Goal: Navigation & Orientation: Find specific page/section

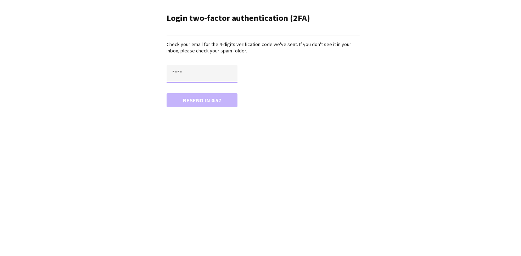
click at [184, 76] on input "text" at bounding box center [202, 74] width 71 height 18
type input "****"
click at [167, 93] on button "Confirm" at bounding box center [202, 100] width 71 height 14
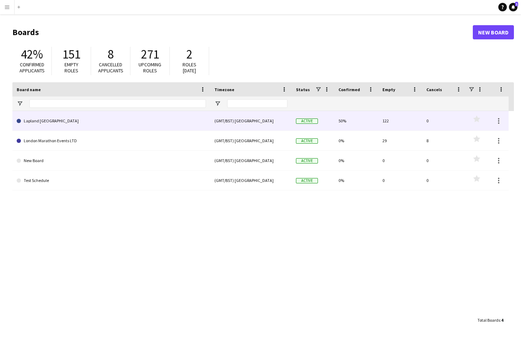
click at [76, 122] on link "Lapland [GEOGRAPHIC_DATA]" at bounding box center [111, 121] width 189 height 20
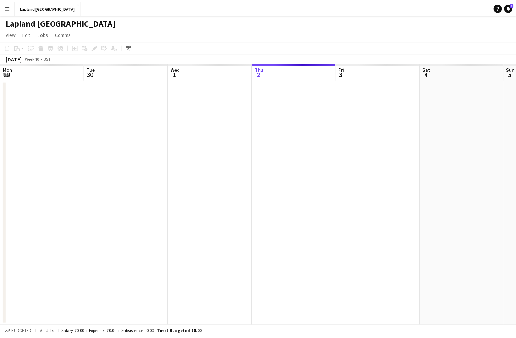
scroll to position [0, 169]
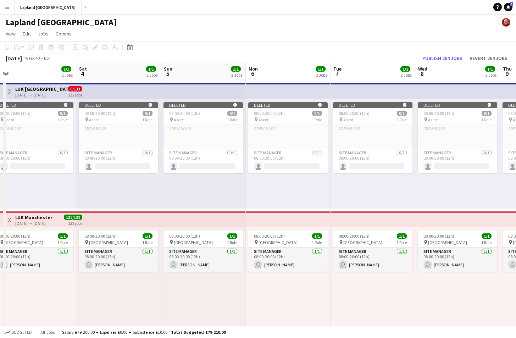
drag, startPoint x: 287, startPoint y: 304, endPoint x: 116, endPoint y: 294, distance: 170.8
click at [118, 294] on app-calendar-viewport "Mon 29 1/1 2 Jobs Tue 30 1/1 2 Jobs Wed 1 1/1 2 Jobs Thu 2 1/1 2 Jobs Fri 3 1/1…" at bounding box center [258, 265] width 516 height 405
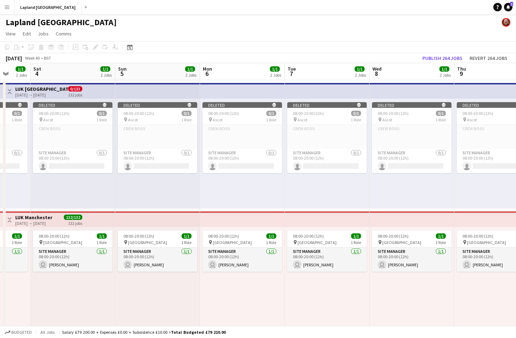
drag, startPoint x: 338, startPoint y: 307, endPoint x: 129, endPoint y: 304, distance: 208.2
click at [129, 304] on app-calendar-viewport "Wed 1 1/1 2 Jobs Thu 2 1/1 2 Jobs Fri 3 1/1 2 Jobs Sat 4 1/1 2 Jobs Sun 5 1/1 2…" at bounding box center [258, 265] width 516 height 405
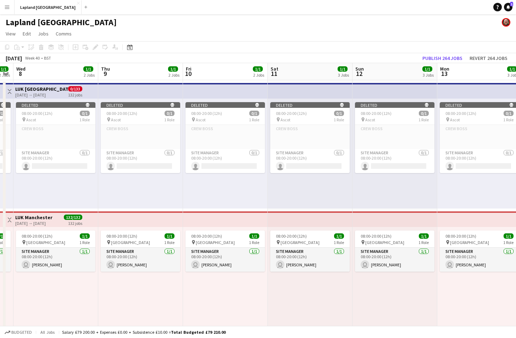
drag, startPoint x: 319, startPoint y: 313, endPoint x: 131, endPoint y: 309, distance: 188.0
click at [131, 309] on app-calendar-viewport "Sun 5 1/1 2 Jobs Mon 6 1/1 2 Jobs Tue 7 1/1 2 Jobs Wed 8 1/1 2 Jobs Thu 9 1/1 2…" at bounding box center [258, 265] width 516 height 405
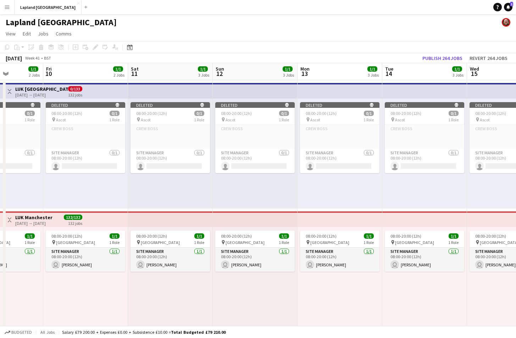
drag, startPoint x: 341, startPoint y: 314, endPoint x: 205, endPoint y: 315, distance: 135.8
click at [205, 315] on app-calendar-viewport "Tue 7 1/1 2 Jobs Wed 8 1/1 2 Jobs Thu 9 1/1 2 Jobs Fri 10 1/1 2 Jobs Sat 11 1/1…" at bounding box center [258, 265] width 516 height 405
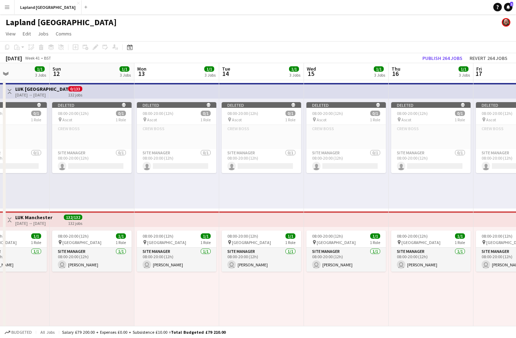
drag, startPoint x: 375, startPoint y: 318, endPoint x: 212, endPoint y: 317, distance: 163.1
click at [212, 317] on app-calendar-viewport "Thu 9 1/1 2 Jobs Fri 10 1/1 2 Jobs Sat 11 1/1 3 Jobs Sun 12 1/1 3 Jobs Mon 13 1…" at bounding box center [258, 265] width 516 height 405
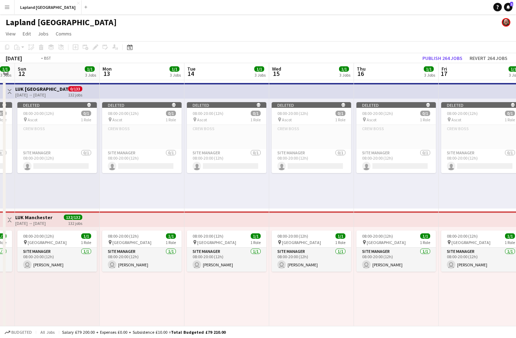
drag, startPoint x: 352, startPoint y: 317, endPoint x: 149, endPoint y: 308, distance: 204.1
click at [148, 308] on app-calendar-viewport "Thu 9 1/1 2 Jobs Fri 10 1/1 2 Jobs Sat 11 1/1 3 Jobs Sun 12 1/1 3 Jobs Mon 13 1…" at bounding box center [258, 265] width 516 height 405
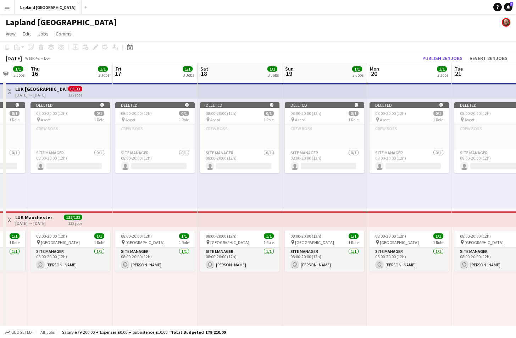
drag, startPoint x: 336, startPoint y: 307, endPoint x: 189, endPoint y: 315, distance: 147.7
click at [156, 308] on app-calendar-viewport "Mon 13 1/1 3 Jobs Tue 14 1/1 3 Jobs Wed 15 1/1 3 Jobs Thu 16 1/1 3 Jobs Fri 17 …" at bounding box center [258, 265] width 516 height 405
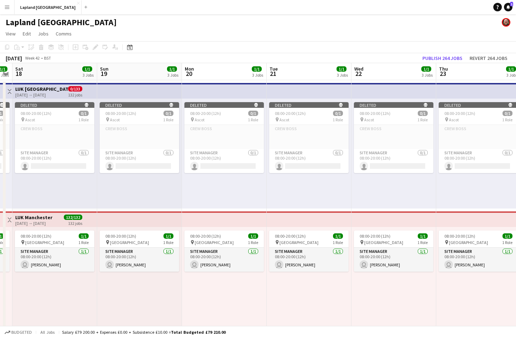
drag, startPoint x: 297, startPoint y: 315, endPoint x: 135, endPoint y: 313, distance: 161.3
click at [135, 313] on app-calendar-viewport "Wed 15 1/1 3 Jobs Thu 16 1/1 3 Jobs Fri 17 1/1 3 Jobs Sat 18 1/1 3 Jobs Sun 19 …" at bounding box center [258, 265] width 516 height 405
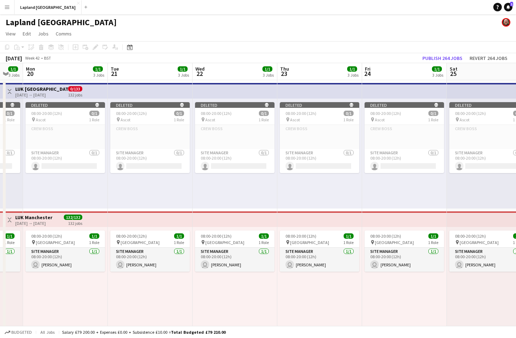
drag, startPoint x: 279, startPoint y: 312, endPoint x: 118, endPoint y: 305, distance: 161.1
click at [118, 305] on app-calendar-viewport "Fri 17 1/1 3 Jobs Sat 18 1/1 3 Jobs Sun 19 1/1 3 Jobs Mon 20 1/1 3 Jobs Tue 21 …" at bounding box center [258, 265] width 516 height 405
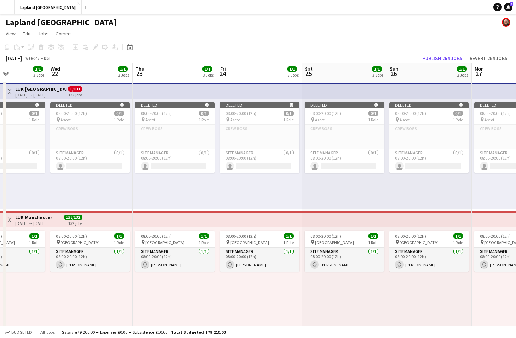
drag, startPoint x: 286, startPoint y: 311, endPoint x: 139, endPoint y: 316, distance: 147.6
click at [139, 316] on app-calendar-viewport "Sun 19 1/1 3 Jobs Mon 20 1/1 3 Jobs Tue 21 1/1 3 Jobs Wed 22 1/1 3 Jobs Thu 23 …" at bounding box center [258, 265] width 516 height 405
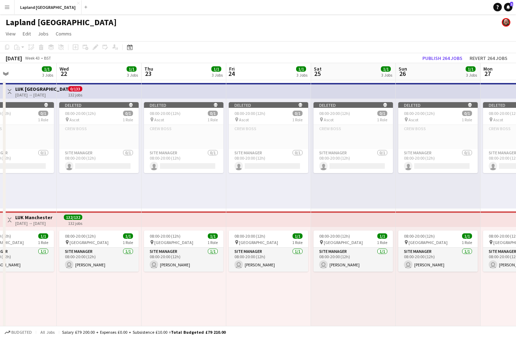
drag, startPoint x: 266, startPoint y: 316, endPoint x: 107, endPoint y: 307, distance: 159.1
click at [107, 307] on app-calendar-viewport "Sun 19 1/1 3 Jobs Mon 20 1/1 3 Jobs Tue 21 1/1 3 Jobs Wed 22 1/1 3 Jobs Thu 23 …" at bounding box center [258, 265] width 516 height 405
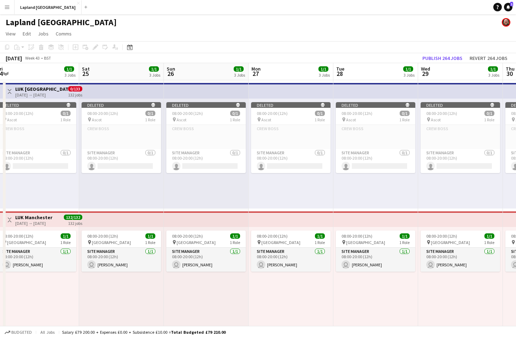
scroll to position [0, 303]
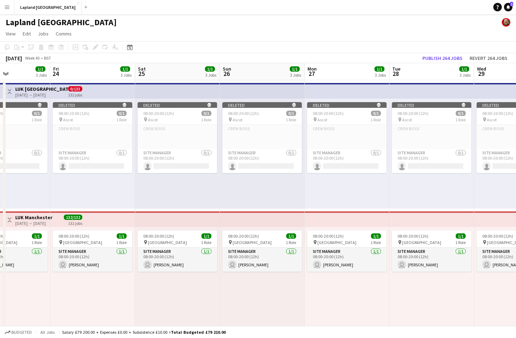
drag, startPoint x: 278, startPoint y: 315, endPoint x: 358, endPoint y: 314, distance: 79.4
click at [337, 316] on app-calendar-viewport "Tue 21 1/1 3 Jobs Wed 22 1/1 3 Jobs Thu 23 1/1 3 Jobs Fri 24 1/1 3 Jobs Sat 25 …" at bounding box center [258, 265] width 516 height 405
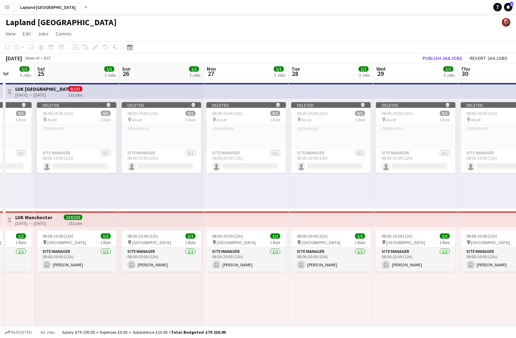
drag, startPoint x: 289, startPoint y: 305, endPoint x: 121, endPoint y: 304, distance: 167.4
click at [117, 304] on app-calendar-viewport "Tue 21 1/1 3 Jobs Wed 22 1/1 3 Jobs Thu 23 1/1 3 Jobs Fri 24 1/1 3 Jobs Sat 25 …" at bounding box center [258, 265] width 516 height 405
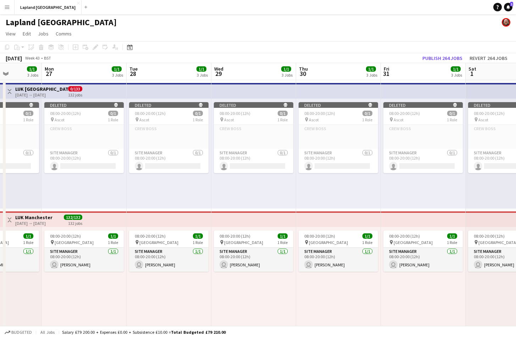
drag, startPoint x: 255, startPoint y: 307, endPoint x: 108, endPoint y: 304, distance: 146.8
click at [108, 304] on app-calendar-viewport "Thu 23 1/1 3 Jobs Fri 24 1/1 3 Jobs Sat 25 1/1 3 Jobs Sun 26 1/1 3 Jobs Mon 27 …" at bounding box center [258, 265] width 516 height 405
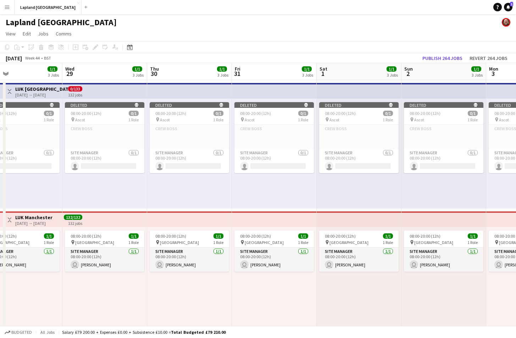
drag, startPoint x: 261, startPoint y: 309, endPoint x: 94, endPoint y: 301, distance: 167.6
click at [94, 301] on app-calendar-viewport "Sat 25 1/1 3 Jobs Sun 26 1/1 3 Jobs Mon 27 1/1 3 Jobs Tue 28 1/1 3 Jobs Wed 29 …" at bounding box center [258, 265] width 516 height 405
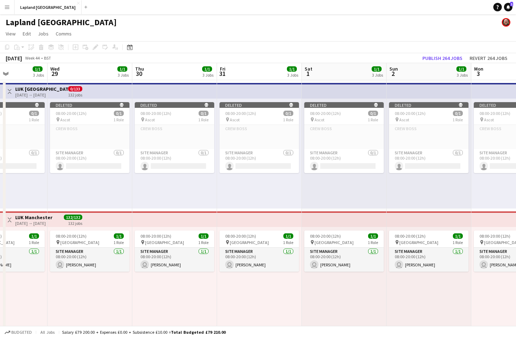
drag, startPoint x: 264, startPoint y: 309, endPoint x: 88, endPoint y: 305, distance: 175.9
click at [88, 305] on app-calendar-viewport "Sat 25 1/1 3 Jobs Sun 26 1/1 3 Jobs Mon 27 1/1 3 Jobs Tue 28 1/1 3 Jobs Wed 29 …" at bounding box center [258, 265] width 516 height 405
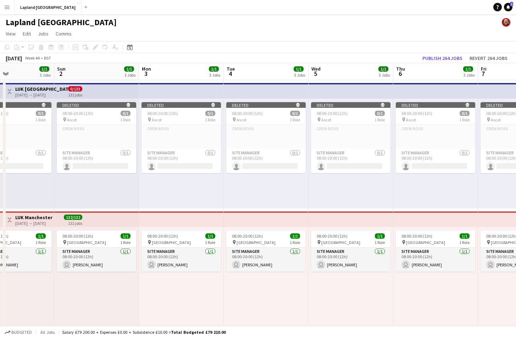
drag, startPoint x: 253, startPoint y: 308, endPoint x: 100, endPoint y: 303, distance: 152.6
click at [100, 303] on app-calendar-viewport "Wed 29 1/1 3 Jobs Thu 30 1/1 3 Jobs Fri 31 1/1 3 Jobs Sat 1 1/1 3 Jobs Sun 2 1/…" at bounding box center [258, 265] width 516 height 405
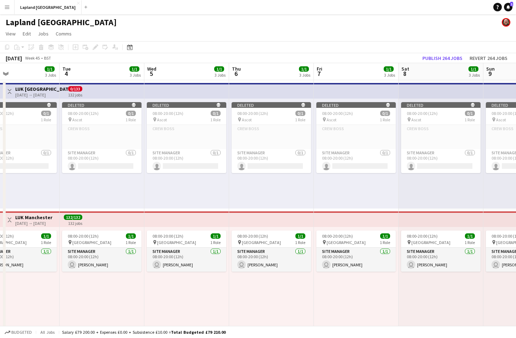
drag, startPoint x: 250, startPoint y: 308, endPoint x: 86, endPoint y: 302, distance: 164.3
click at [86, 302] on app-calendar-viewport "Fri 31 1/1 3 Jobs Sat 1 1/1 3 Jobs Sun 2 1/1 3 Jobs Mon 3 1/1 3 Jobs Tue 4 1/1 …" at bounding box center [258, 265] width 516 height 405
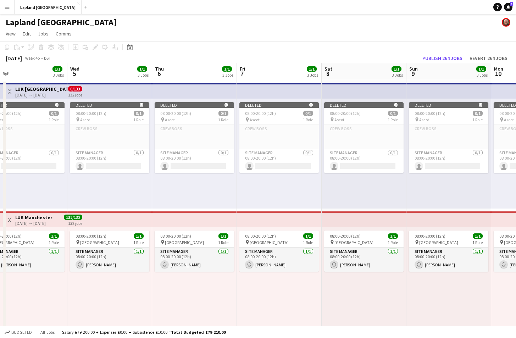
drag, startPoint x: 218, startPoint y: 303, endPoint x: 136, endPoint y: 300, distance: 82.0
click at [136, 301] on app-calendar-viewport "Fri 31 1/1 3 Jobs Sat 1 1/1 3 Jobs Sun 2 1/1 3 Jobs Mon 3 1/1 3 Jobs Tue 4 1/1 …" at bounding box center [258, 265] width 516 height 405
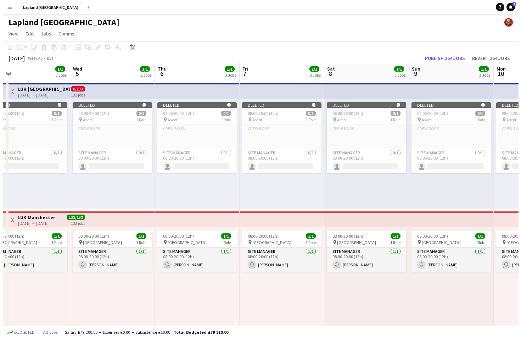
scroll to position [0, 192]
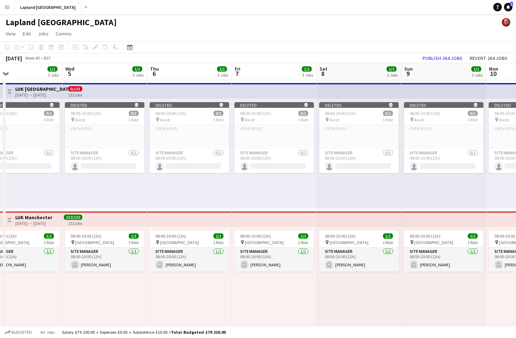
click at [8, 8] on app-icon "Menu" at bounding box center [7, 7] width 6 height 6
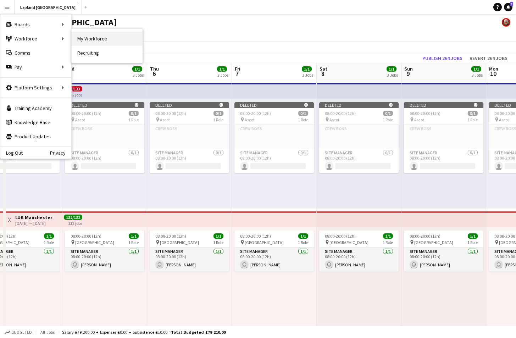
click at [89, 39] on link "My Workforce" at bounding box center [107, 39] width 71 height 14
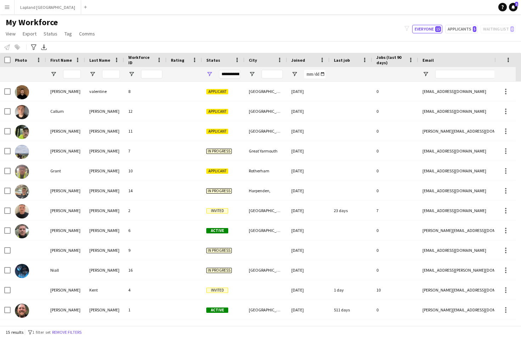
click at [7, 10] on button "Menu" at bounding box center [7, 7] width 14 height 14
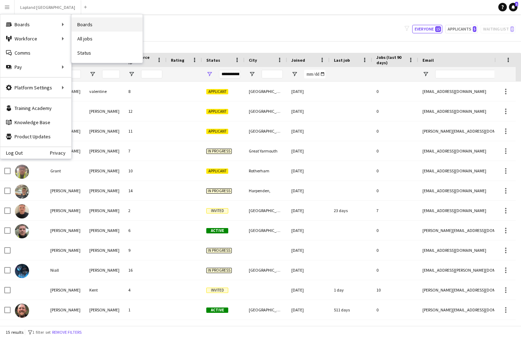
click at [78, 25] on link "Boards" at bounding box center [107, 24] width 71 height 14
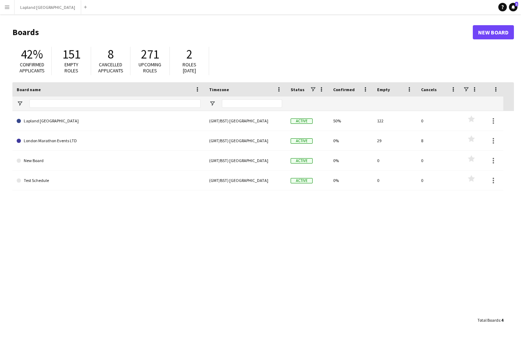
click at [7, 9] on app-icon "Menu" at bounding box center [7, 7] width 6 height 6
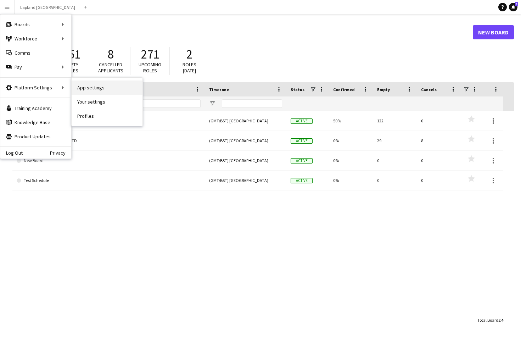
click at [87, 89] on link "App settings" at bounding box center [107, 87] width 71 height 14
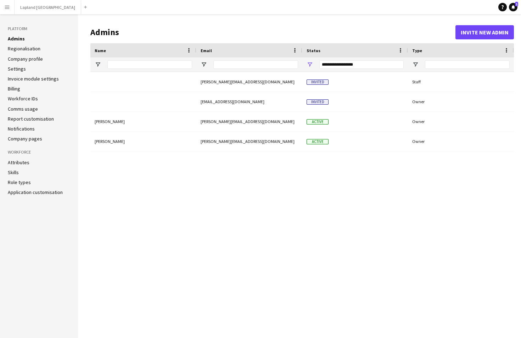
click at [47, 78] on link "Invoice module settings" at bounding box center [33, 79] width 51 height 6
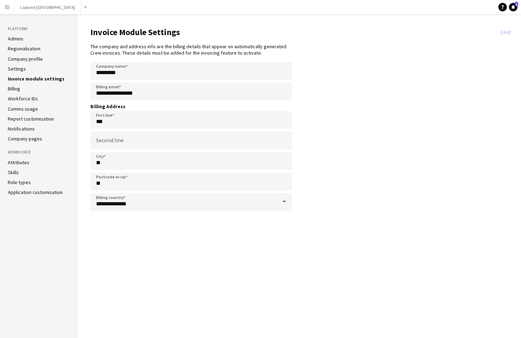
click at [9, 9] on app-icon "Menu" at bounding box center [7, 7] width 6 height 6
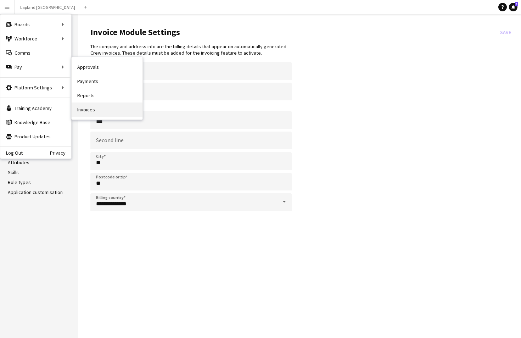
click at [85, 110] on link "Invoices" at bounding box center [107, 109] width 71 height 14
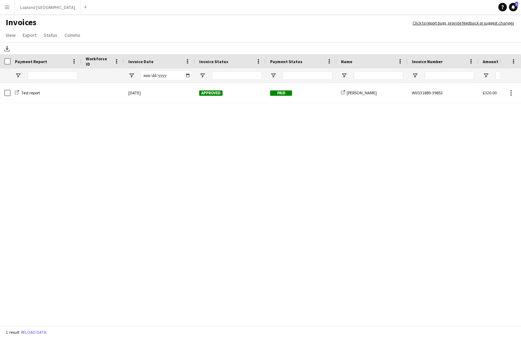
click at [8, 10] on app-icon "Menu" at bounding box center [7, 7] width 6 height 6
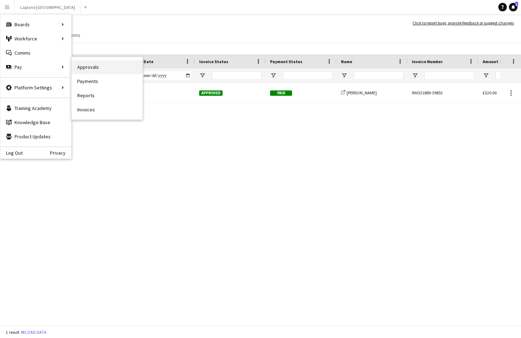
click at [90, 67] on link "Approvals" at bounding box center [107, 67] width 71 height 14
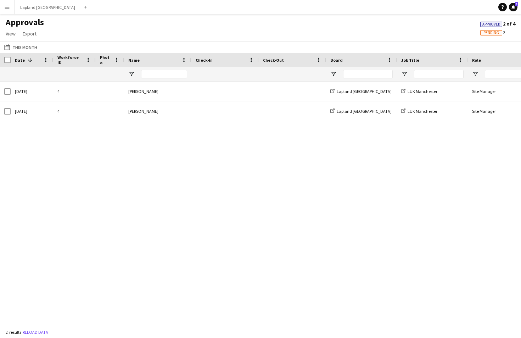
click at [9, 10] on button "Menu" at bounding box center [7, 7] width 14 height 14
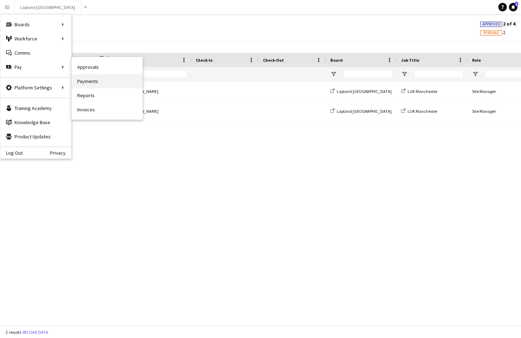
click at [82, 80] on link "Payments" at bounding box center [107, 81] width 71 height 14
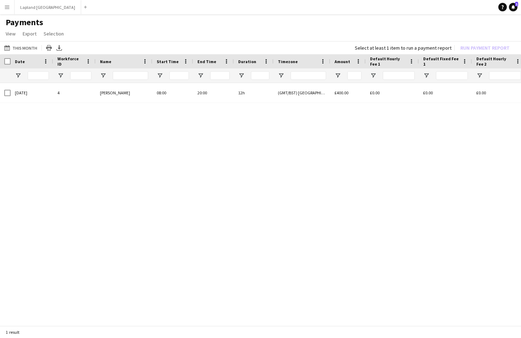
click at [10, 9] on app-icon "Menu" at bounding box center [7, 7] width 6 height 6
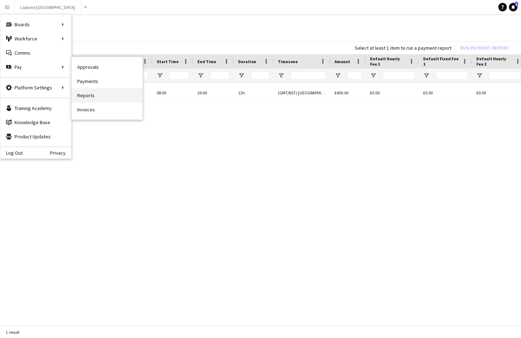
click at [85, 93] on link "Reports" at bounding box center [107, 95] width 71 height 14
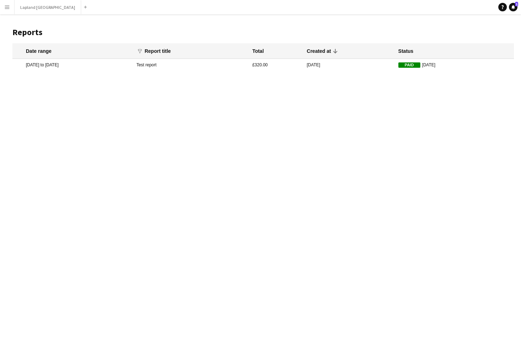
click at [98, 65] on mat-cell "[DATE] to [DATE]" at bounding box center [72, 65] width 121 height 12
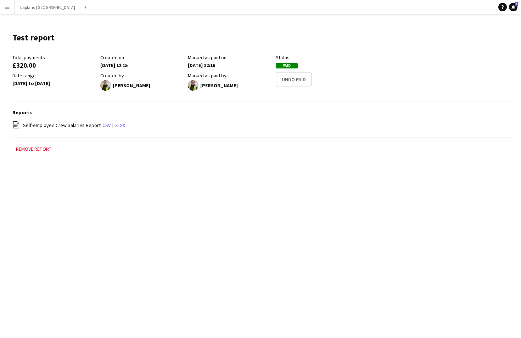
click at [7, 7] on app-icon "Menu" at bounding box center [7, 7] width 6 height 6
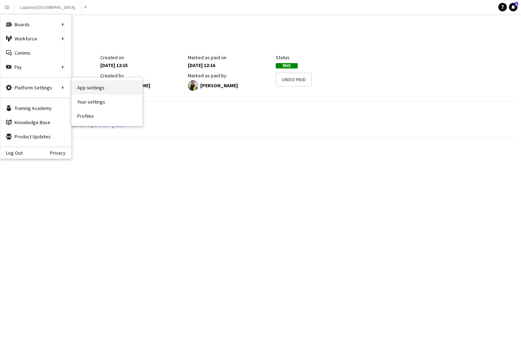
click at [87, 88] on link "App settings" at bounding box center [107, 87] width 71 height 14
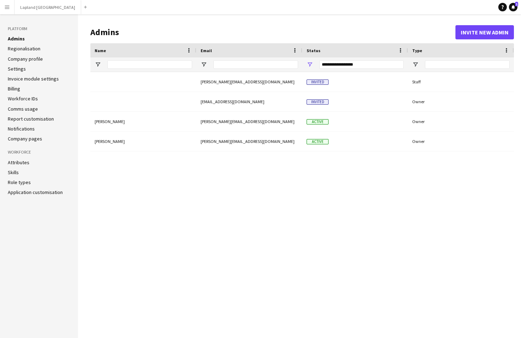
click at [33, 48] on link "Regionalisation" at bounding box center [24, 48] width 33 height 6
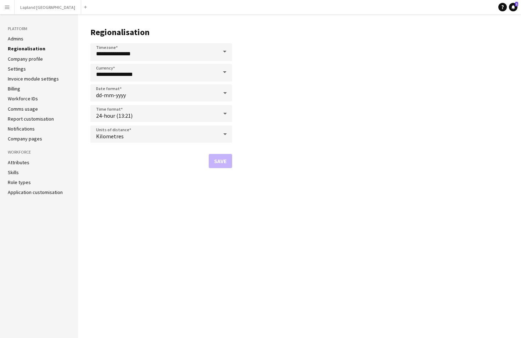
click at [30, 59] on link "Company profile" at bounding box center [25, 59] width 35 height 6
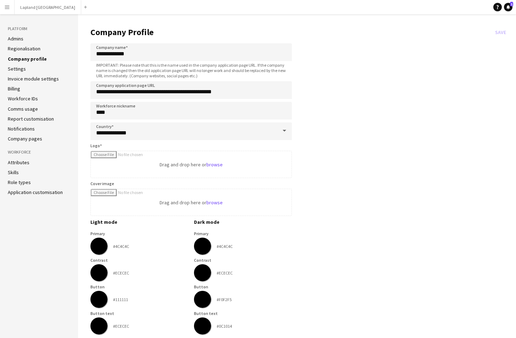
click at [19, 69] on link "Settings" at bounding box center [17, 69] width 18 height 6
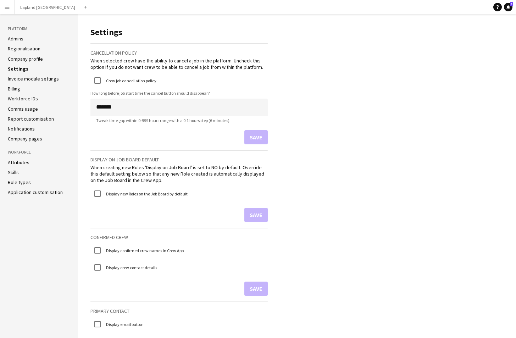
click at [38, 80] on link "Invoice module settings" at bounding box center [33, 79] width 51 height 6
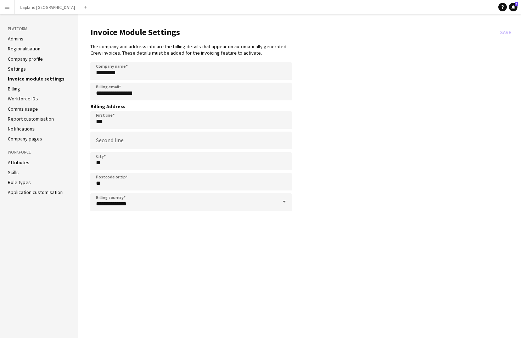
click at [18, 90] on link "Billing" at bounding box center [14, 88] width 12 height 6
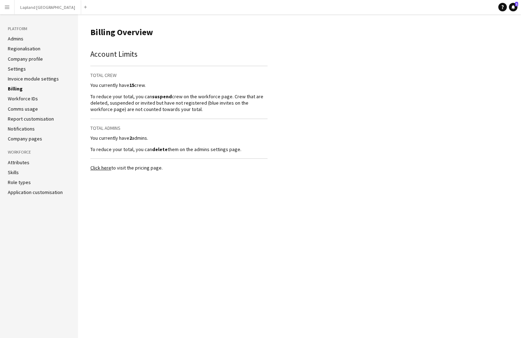
click at [28, 78] on link "Invoice module settings" at bounding box center [33, 79] width 51 height 6
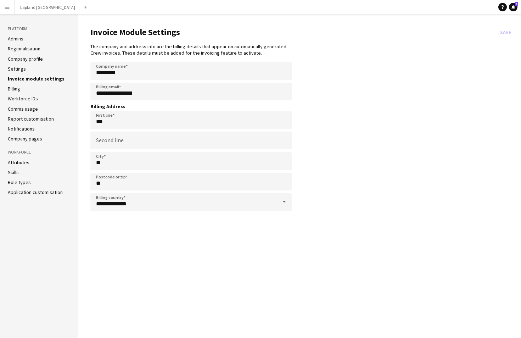
click at [19, 90] on link "Billing" at bounding box center [14, 88] width 12 height 6
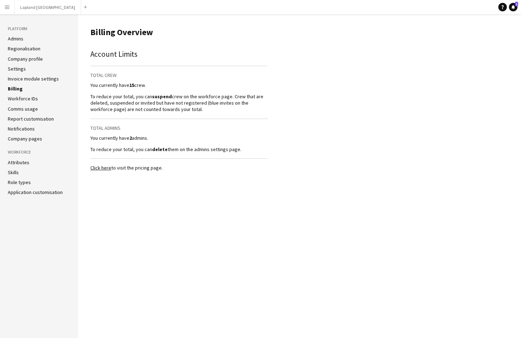
click at [22, 100] on link "Workforce IDs" at bounding box center [23, 98] width 30 height 6
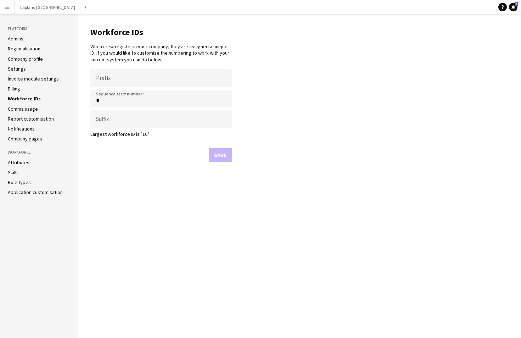
click at [22, 110] on link "Comms usage" at bounding box center [23, 109] width 30 height 6
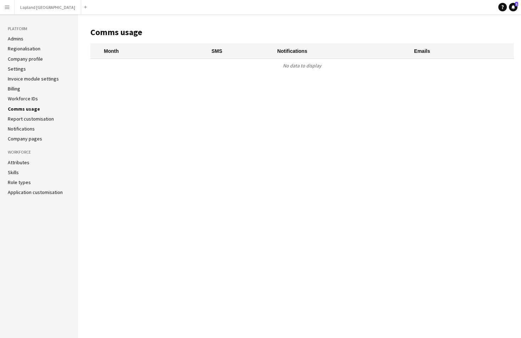
click at [22, 119] on link "Report customisation" at bounding box center [31, 119] width 46 height 6
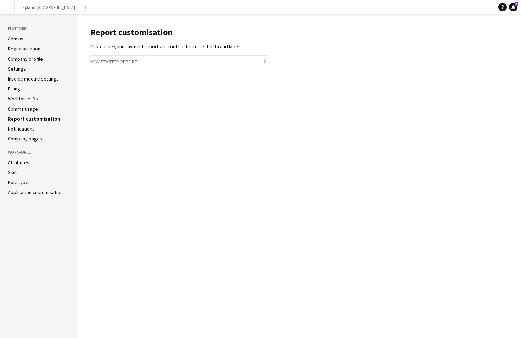
click at [26, 130] on link "Notifications" at bounding box center [21, 129] width 27 height 6
